Goal: Task Accomplishment & Management: Manage account settings

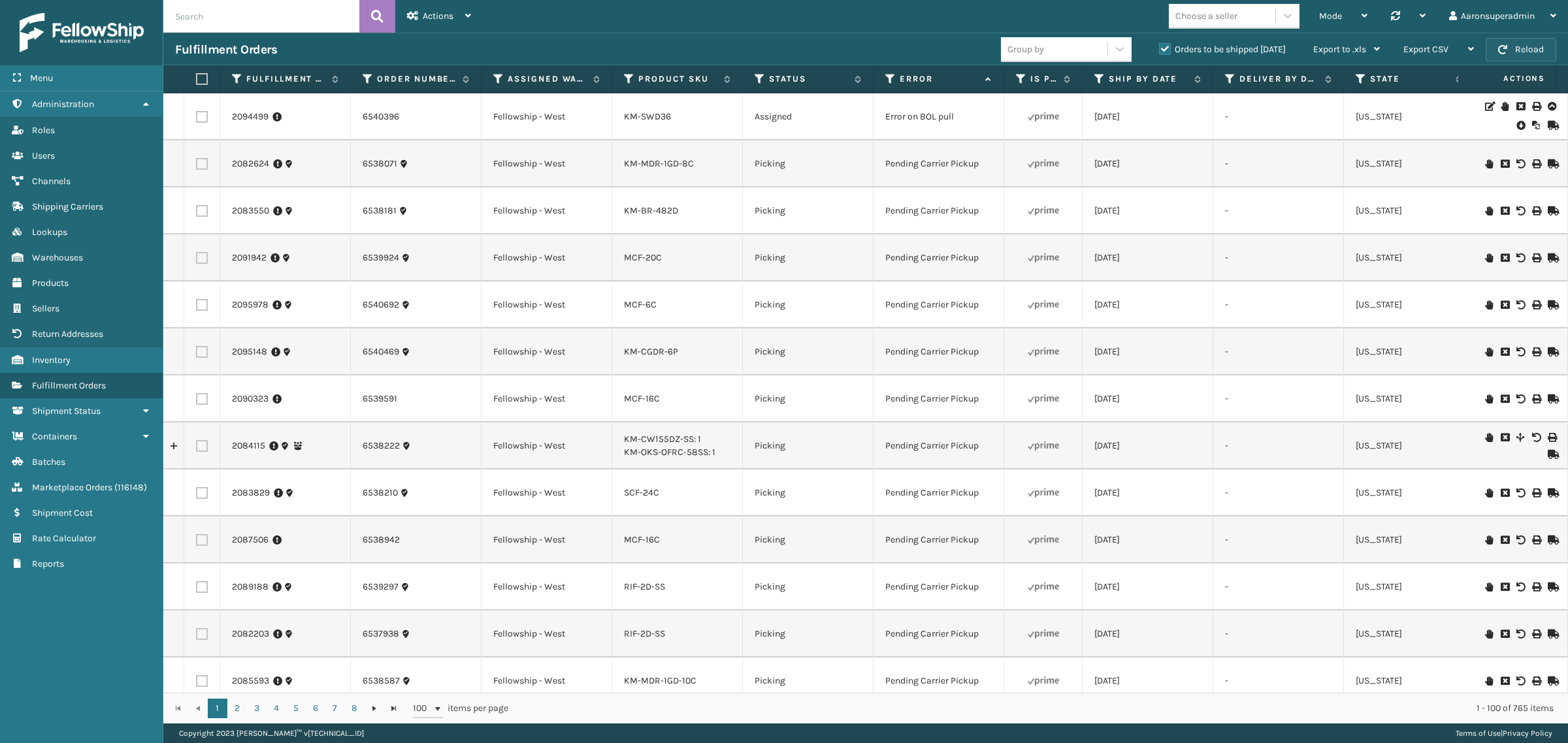
click at [1493, 42] on button "Reload" at bounding box center [1520, 50] width 71 height 24
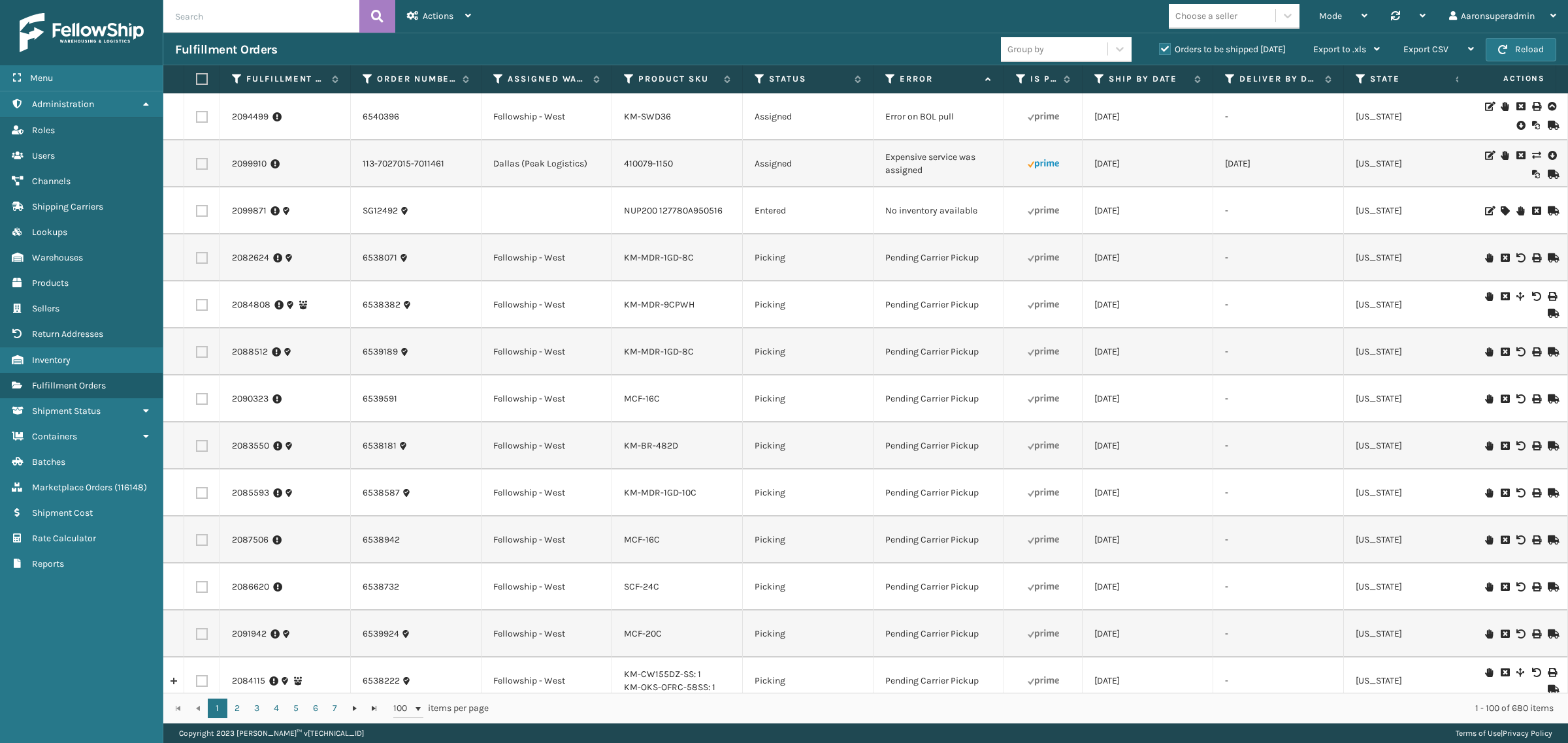
click at [1531, 155] on icon at bounding box center [1535, 155] width 8 height 9
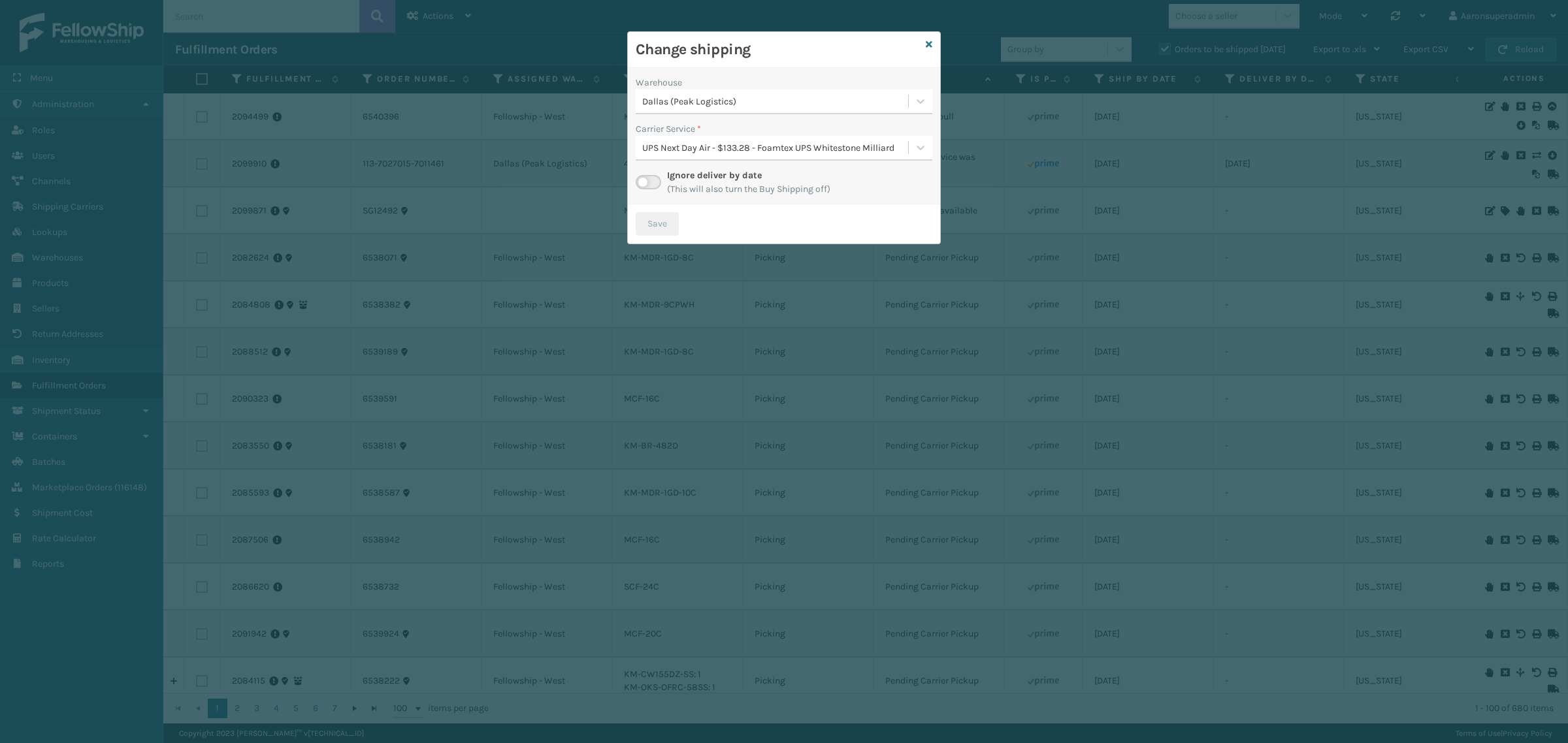
click at [651, 183] on label at bounding box center [648, 182] width 25 height 14
click at [644, 183] on input "checkbox" at bounding box center [639, 179] width 8 height 8
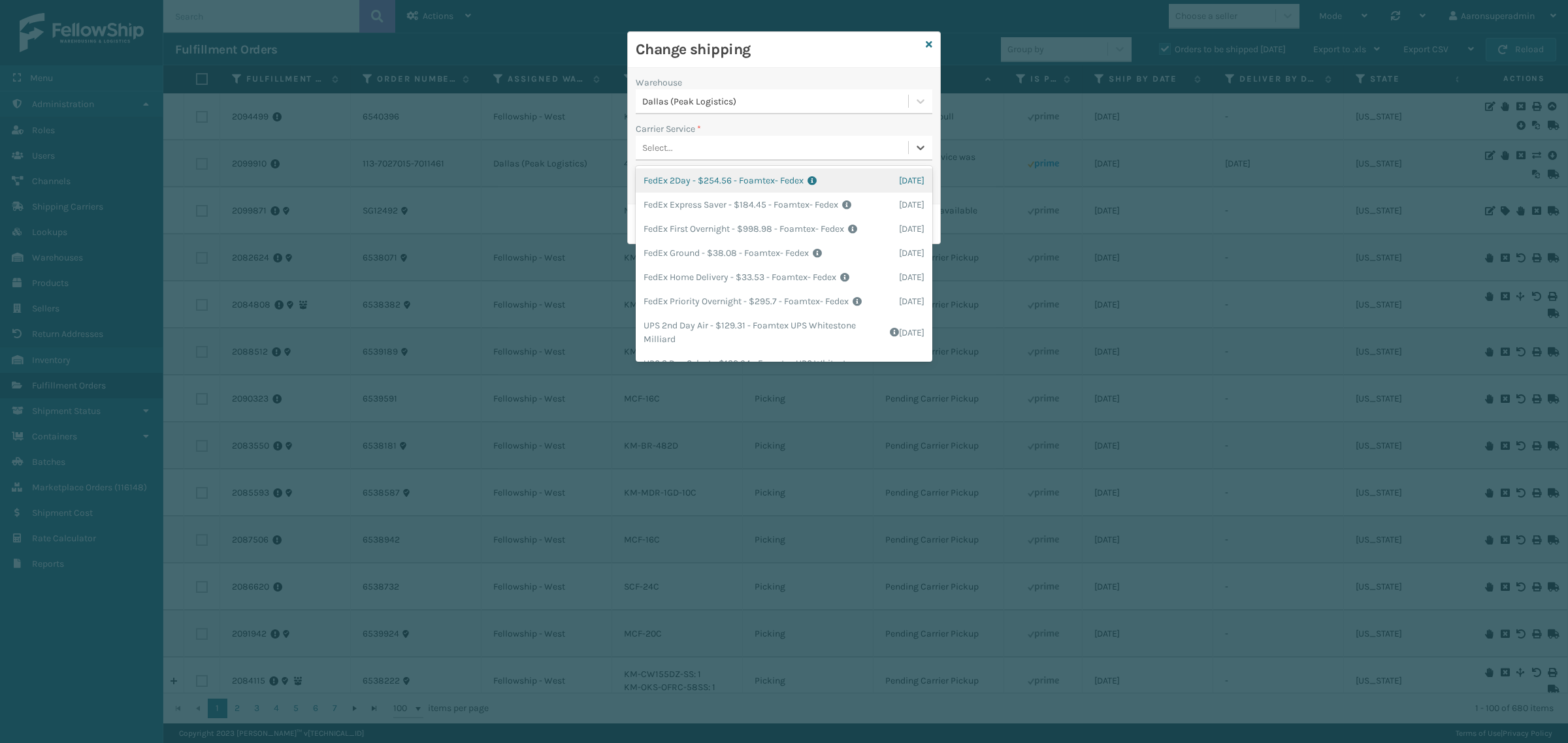
click at [676, 151] on div "Select..." at bounding box center [771, 148] width 272 height 22
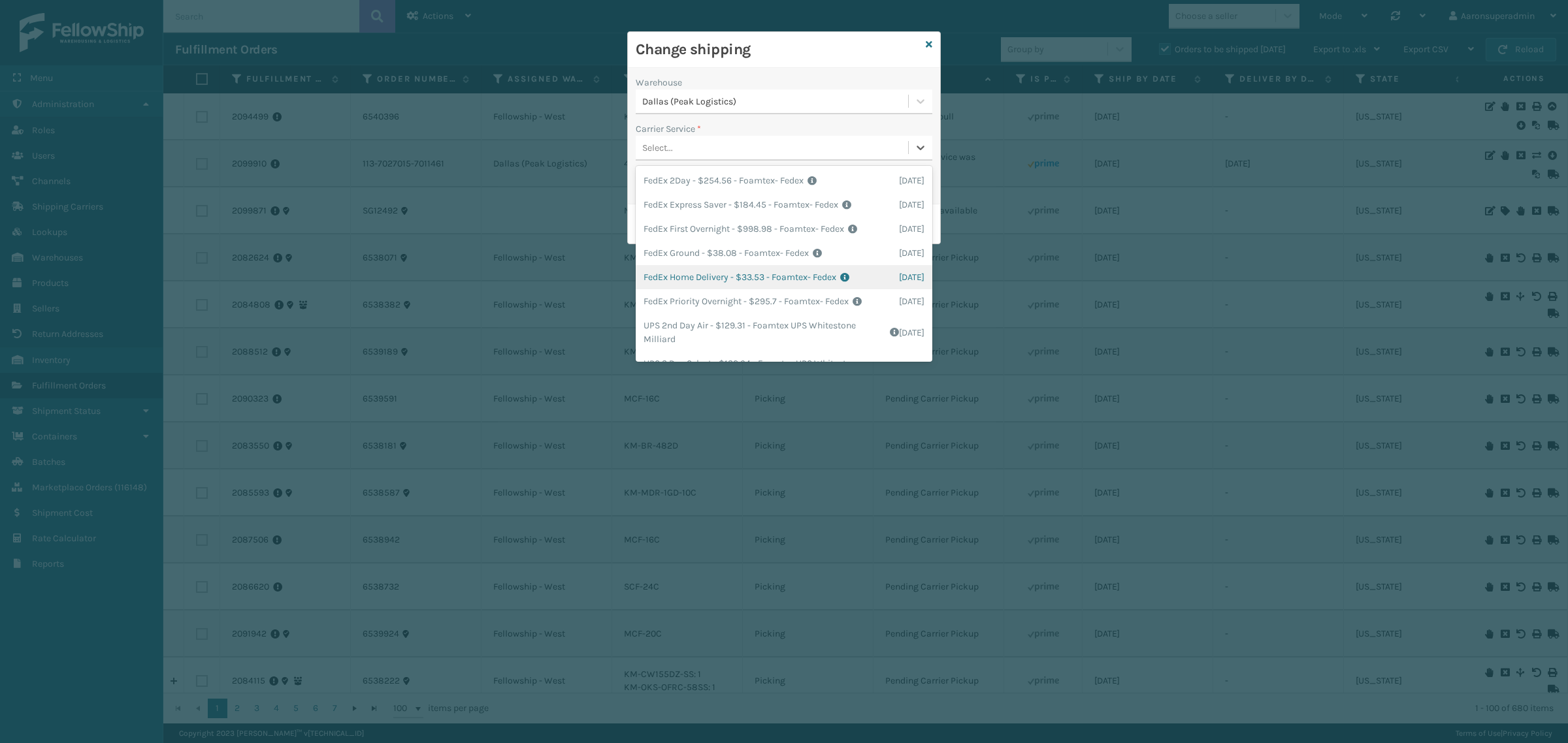
click at [683, 278] on div "FedEx Home Delivery - $33.53 - Foamtex- Fedex Shipping Cost $33.53 Surplus Cost…" at bounding box center [784, 277] width 297 height 24
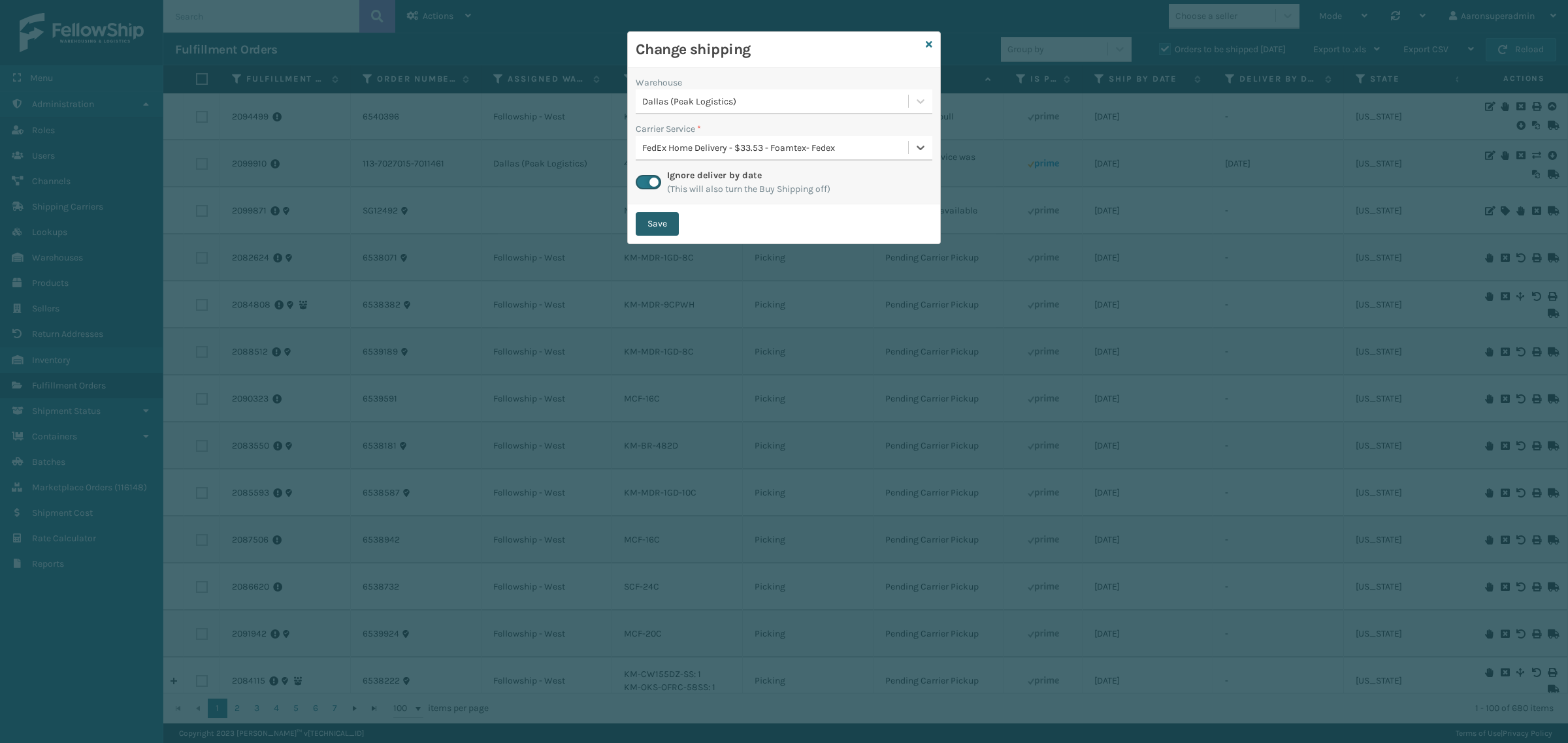
click at [664, 230] on button "Save" at bounding box center [657, 224] width 43 height 24
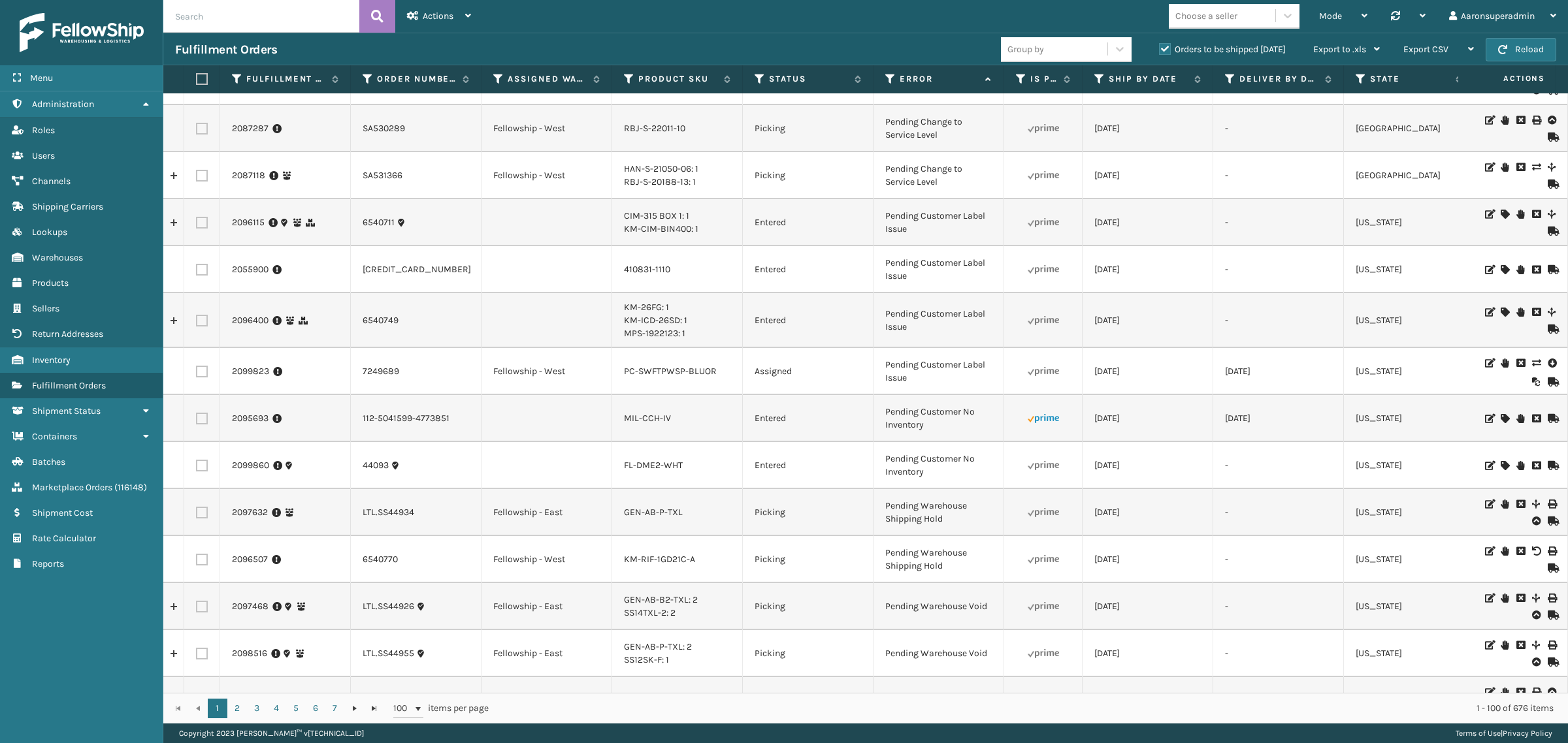
scroll to position [769, 0]
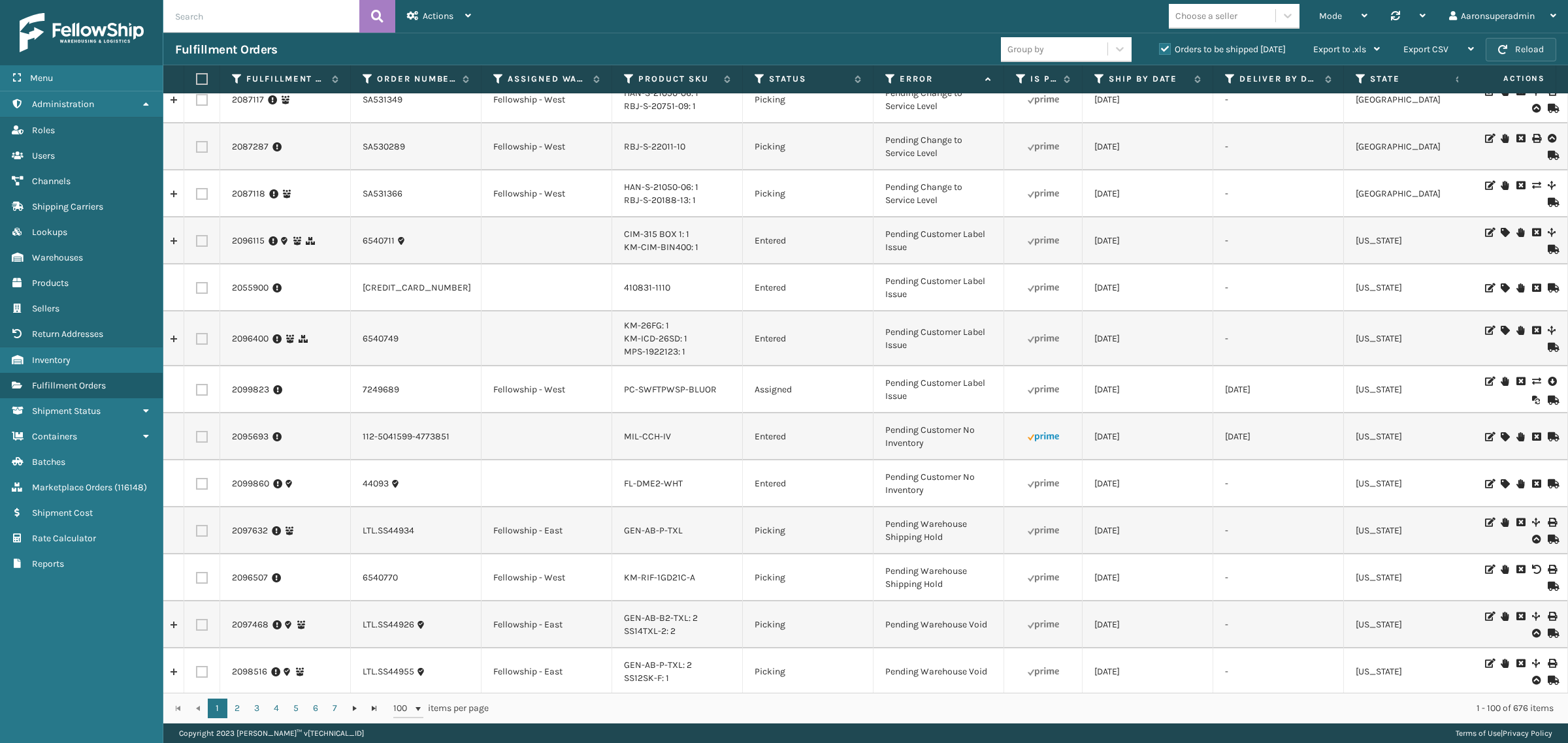
click at [1506, 49] on span "button" at bounding box center [1502, 49] width 9 height 9
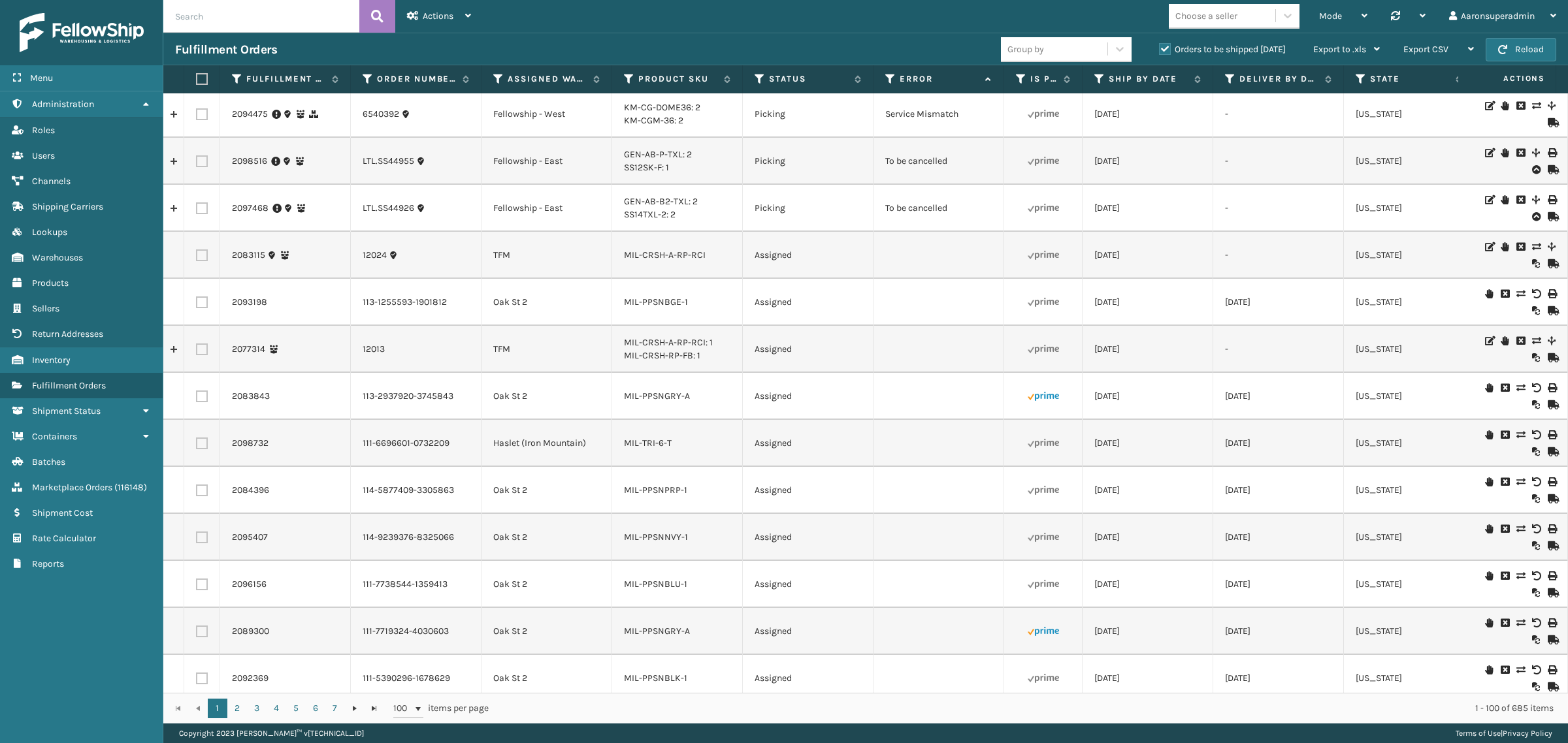
scroll to position [1219, 0]
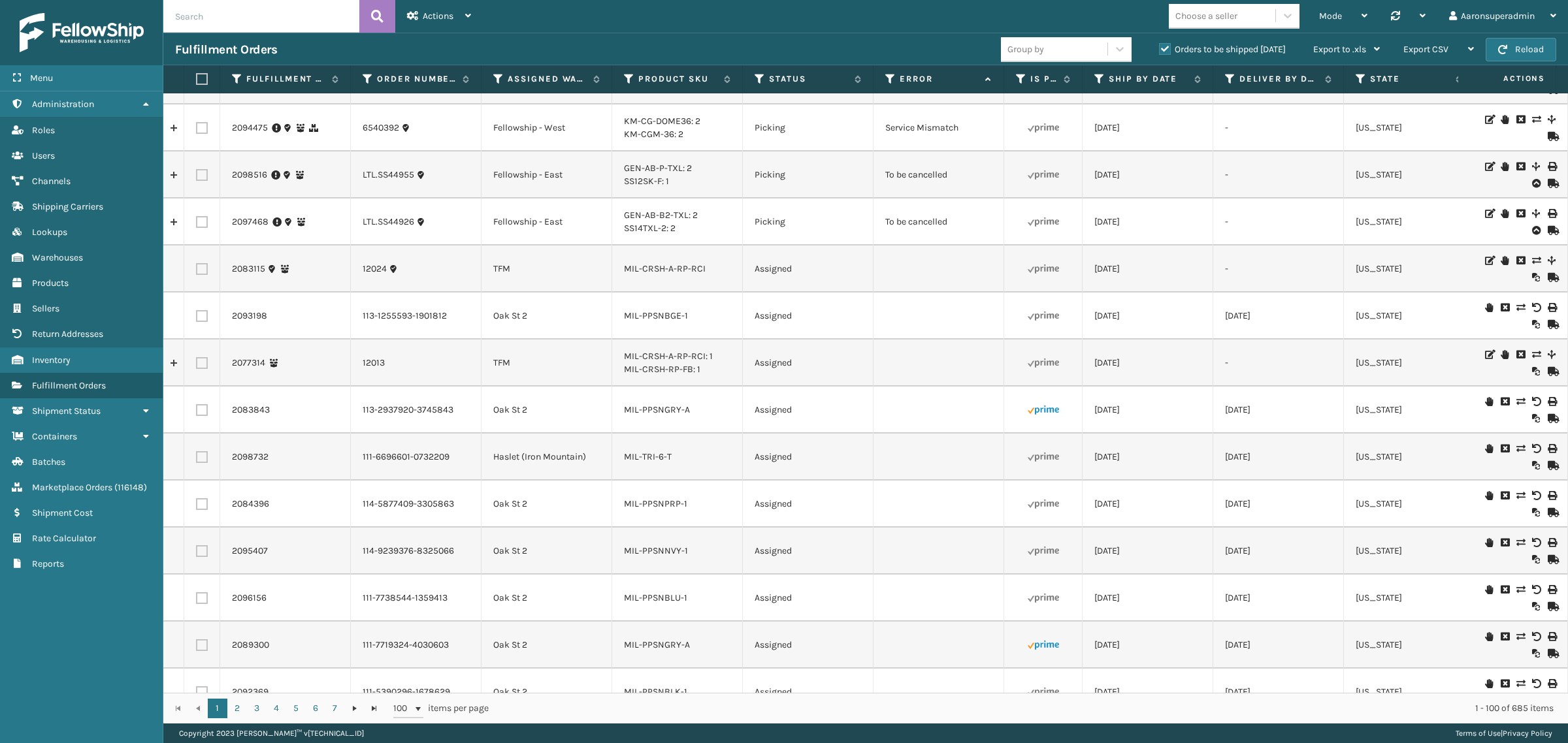
click at [203, 223] on label at bounding box center [202, 222] width 12 height 12
click at [197, 223] on input "checkbox" at bounding box center [196, 220] width 1 height 8
checkbox input "true"
click at [204, 173] on label at bounding box center [202, 175] width 12 height 12
click at [197, 173] on input "checkbox" at bounding box center [196, 173] width 1 height 8
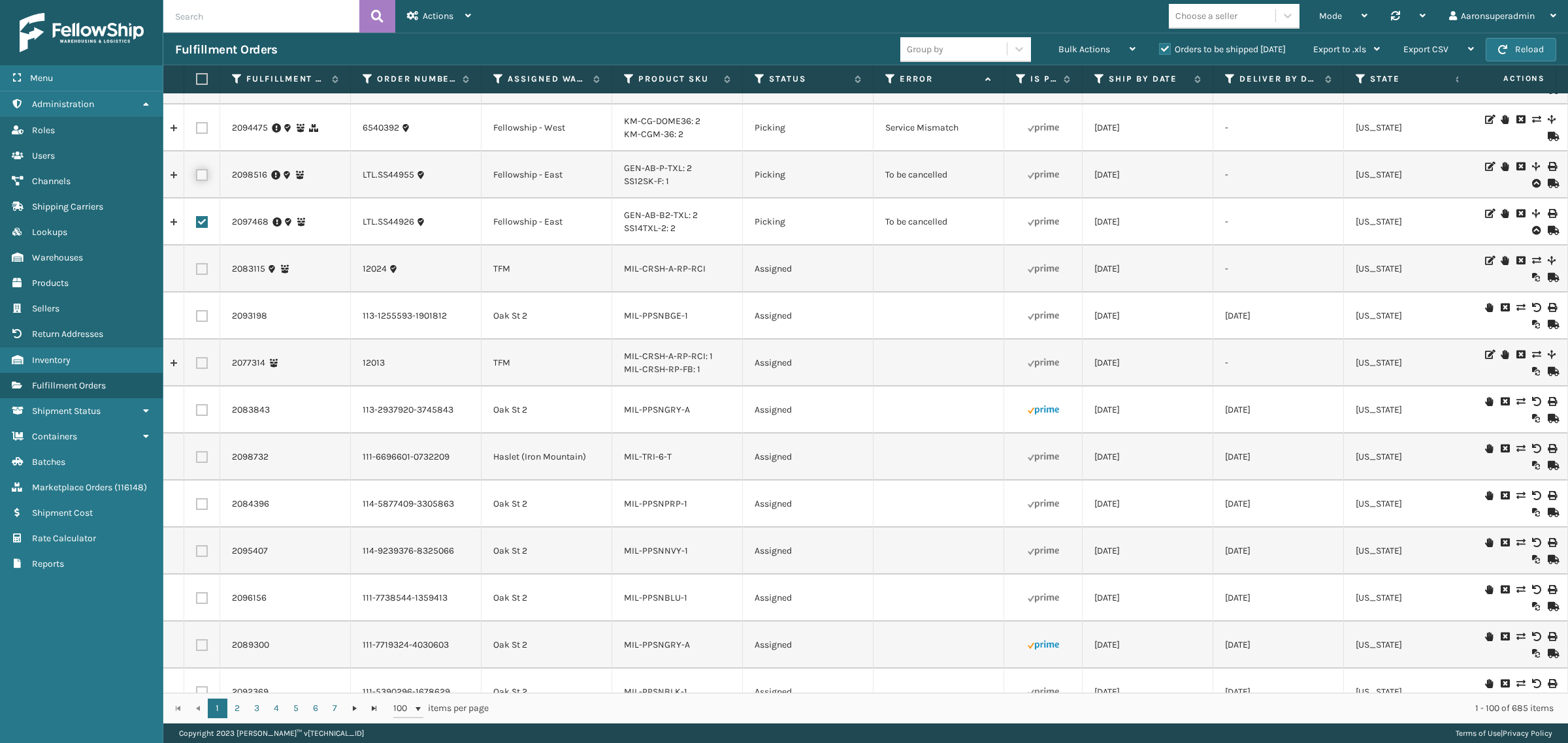
checkbox input "true"
click at [1077, 57] on div "Bulk Actions" at bounding box center [1096, 50] width 77 height 33
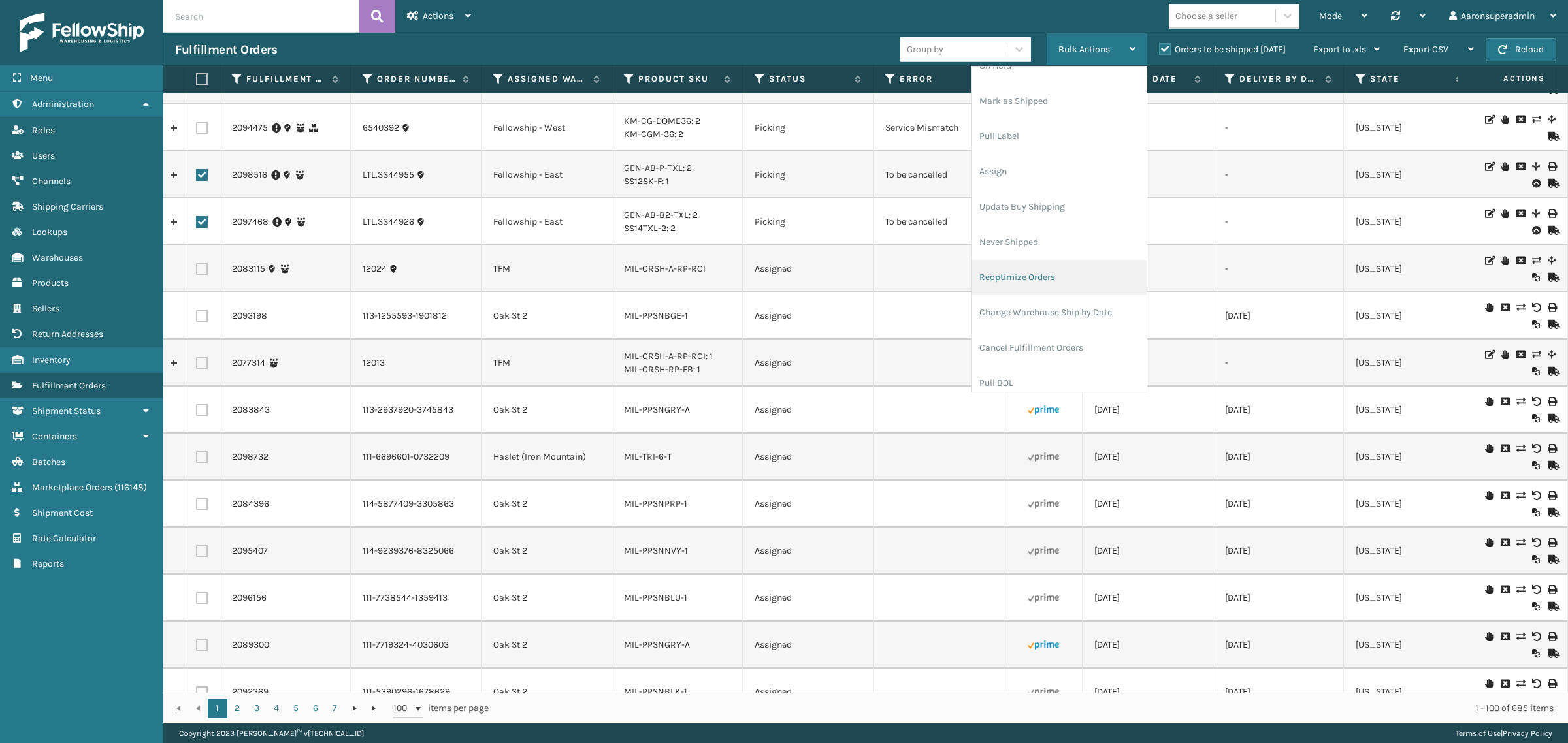
scroll to position [54, 0]
click at [1032, 353] on li "Cancel Fulfillment Orders" at bounding box center [1059, 347] width 175 height 35
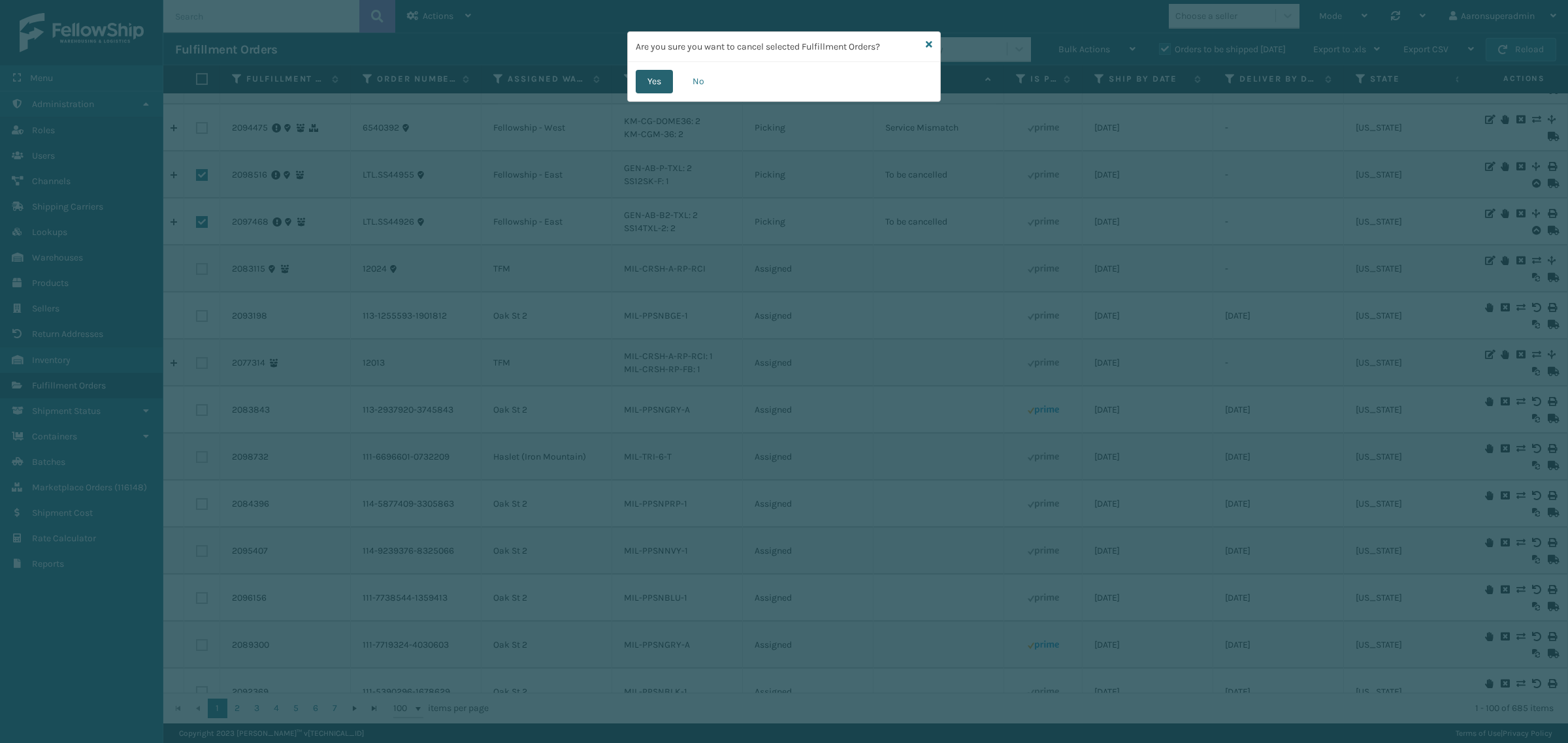
click at [652, 77] on button "Yes" at bounding box center [654, 82] width 37 height 24
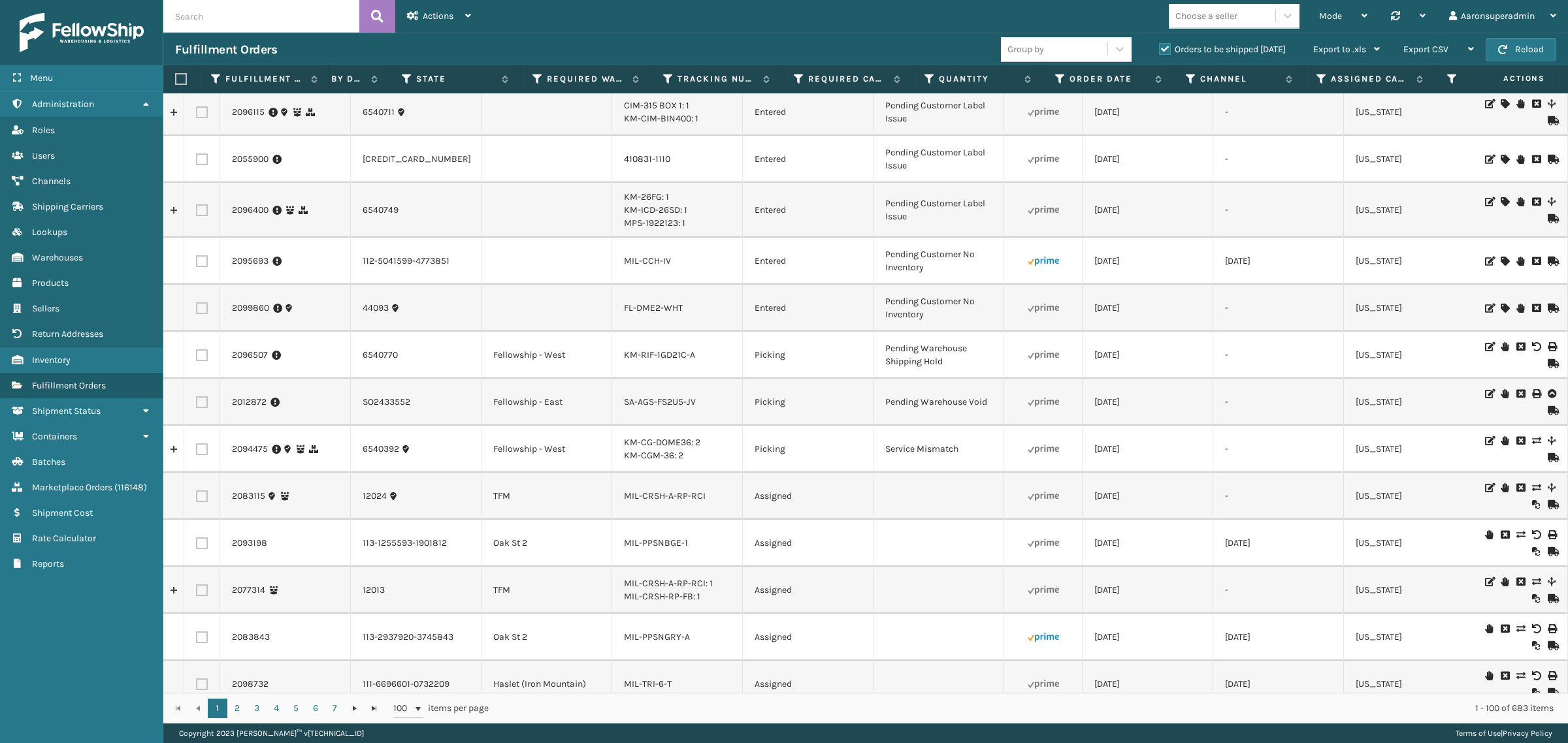
scroll to position [0, 0]
click at [247, 444] on link "2094475" at bounding box center [250, 449] width 36 height 13
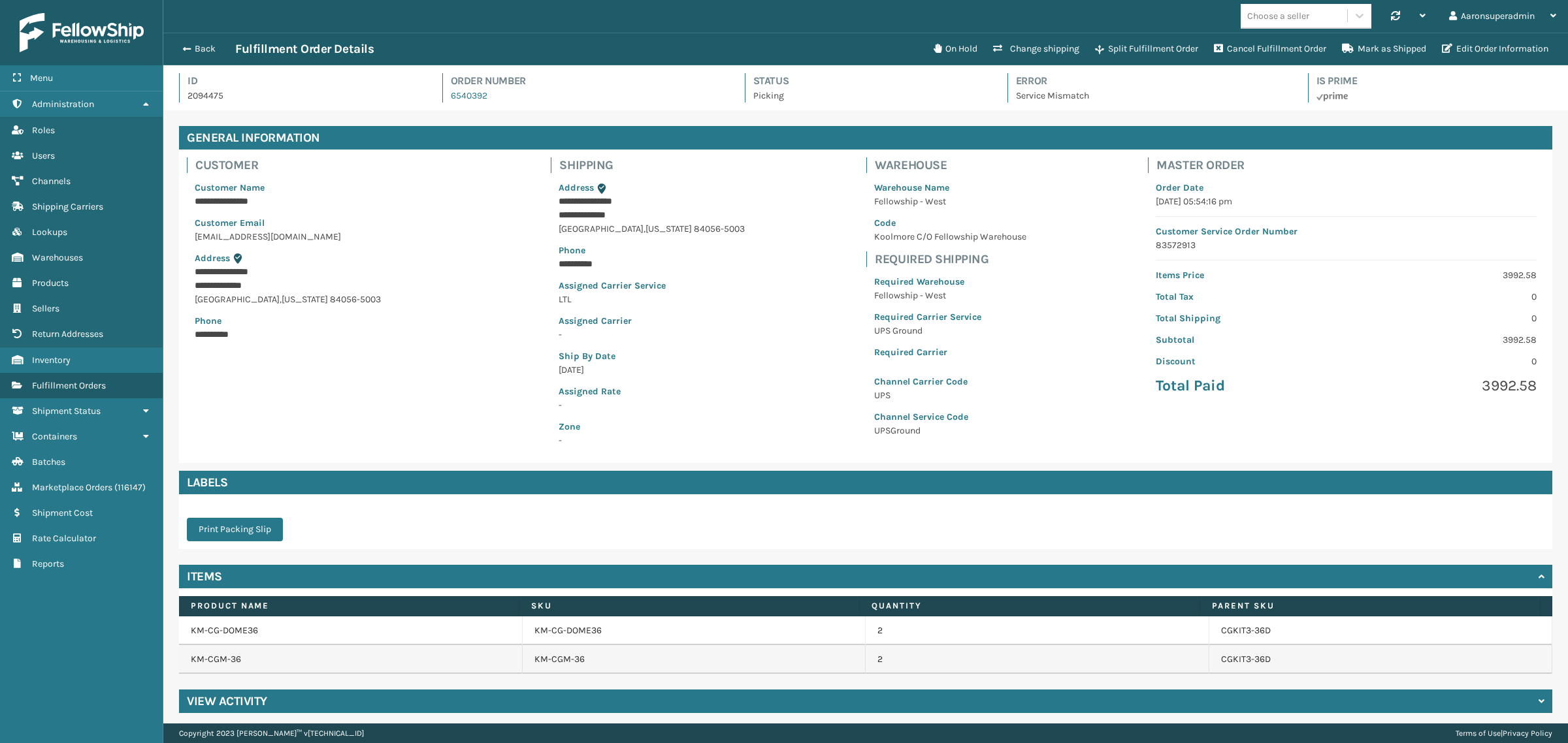
scroll to position [31, 1405]
click at [579, 633] on link "KM-CG-DOME36" at bounding box center [568, 631] width 67 height 13
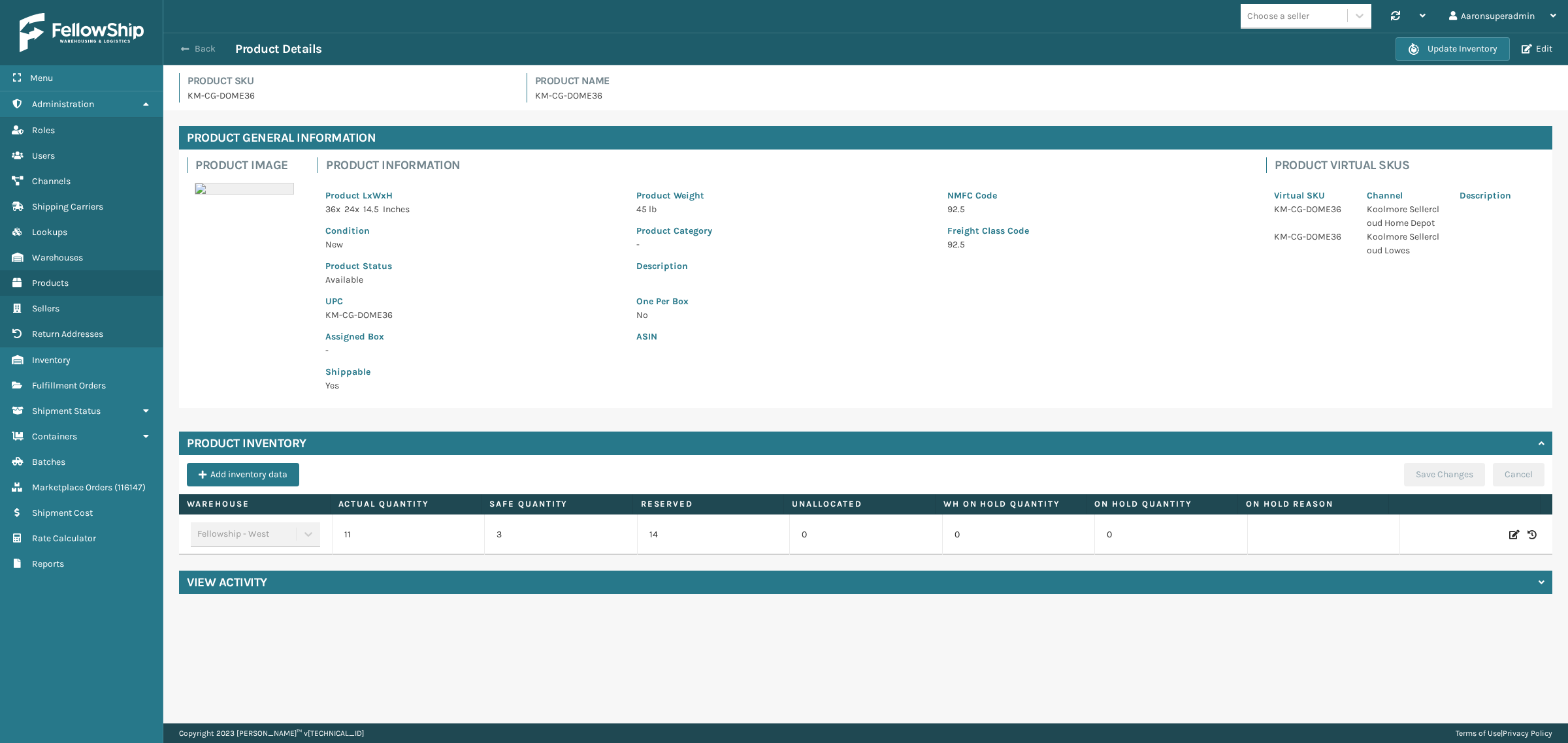
click at [206, 52] on button "Back" at bounding box center [205, 49] width 60 height 12
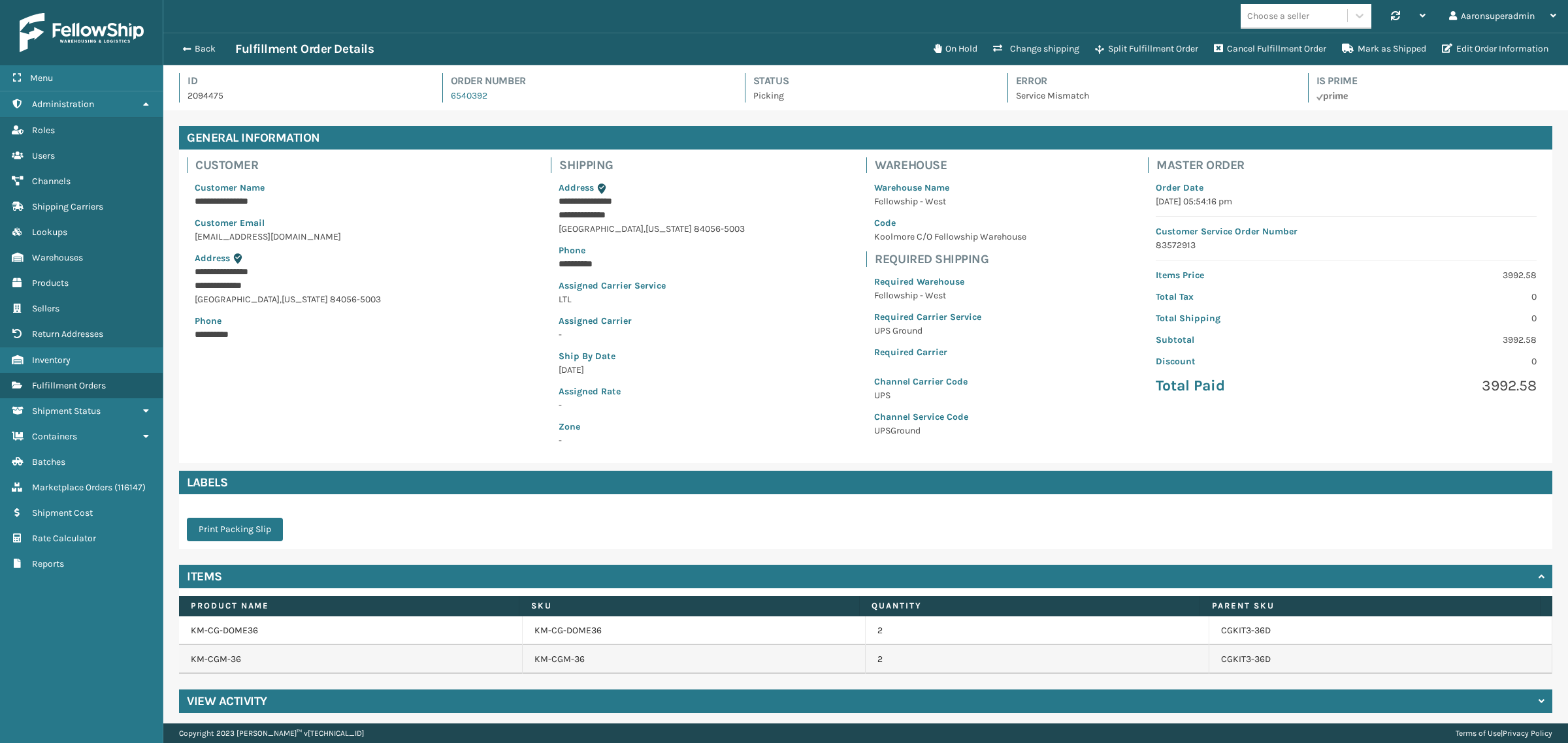
scroll to position [31, 1405]
click at [1026, 45] on button "Change shipping" at bounding box center [1036, 48] width 102 height 26
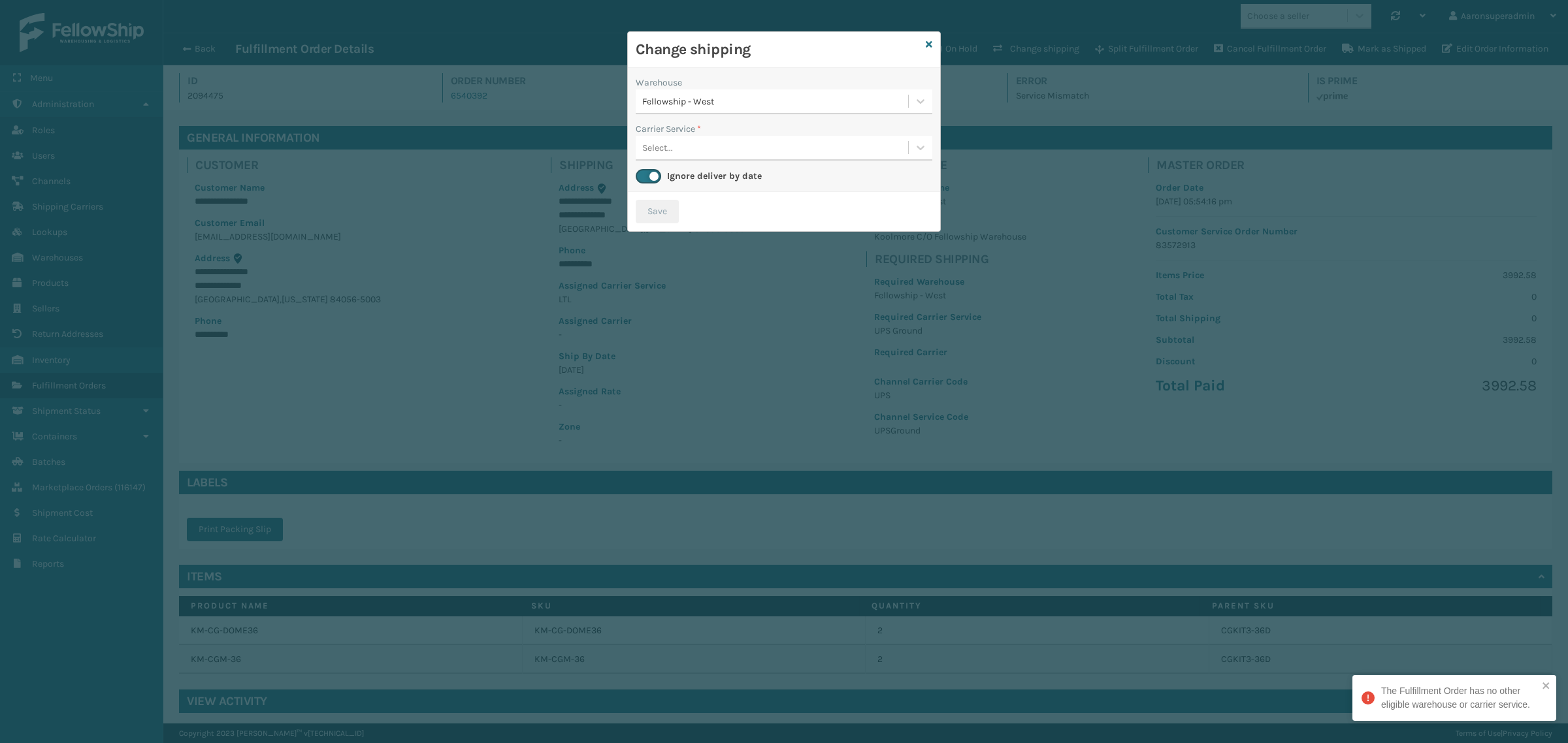
click at [699, 145] on div "Select..." at bounding box center [771, 148] width 272 height 22
click at [925, 44] on icon at bounding box center [928, 44] width 7 height 9
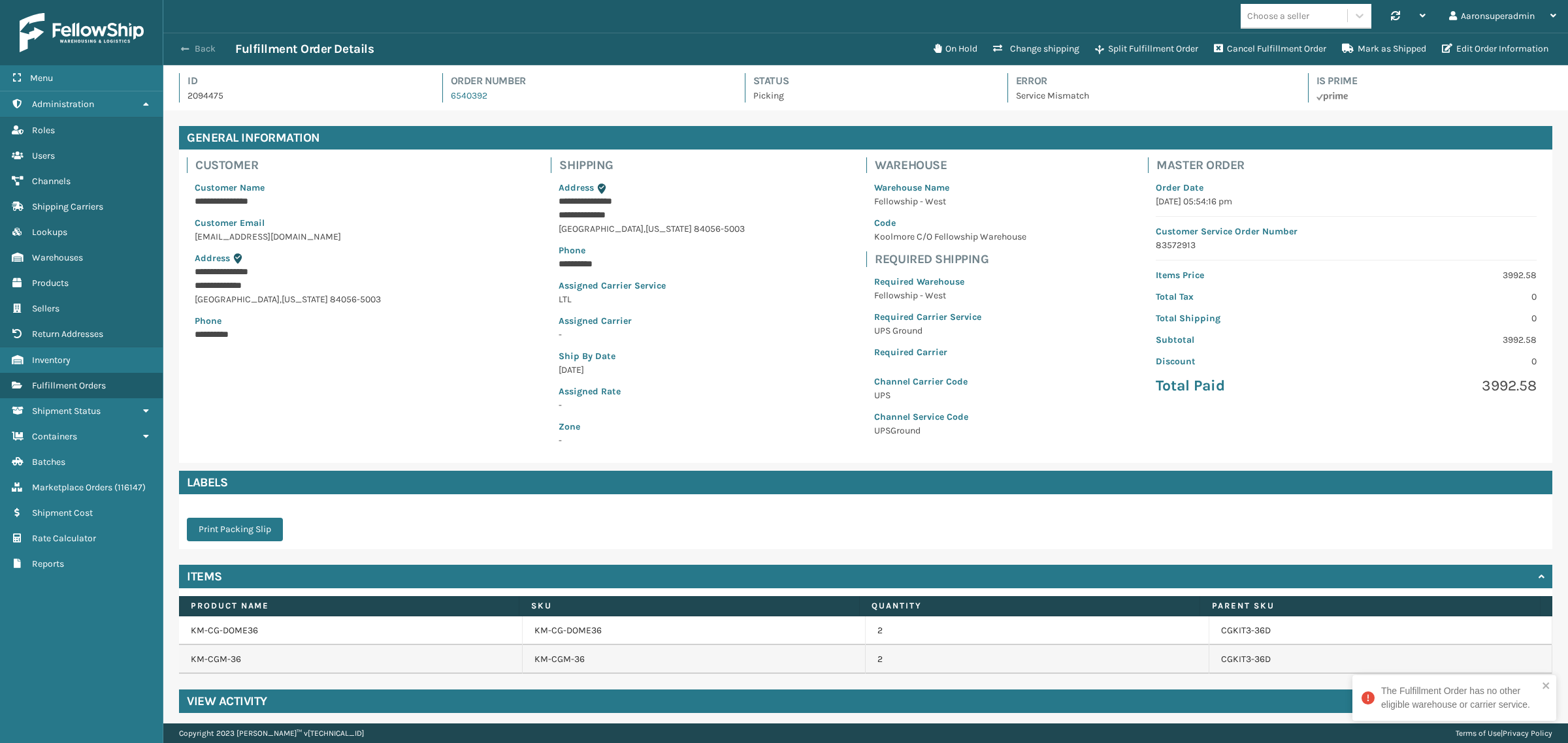
click at [203, 45] on button "Back" at bounding box center [205, 49] width 60 height 12
